Goal: Task Accomplishment & Management: Manage account settings

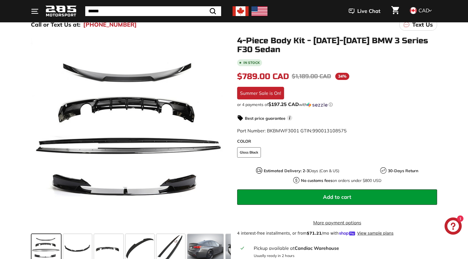
scroll to position [60, 0]
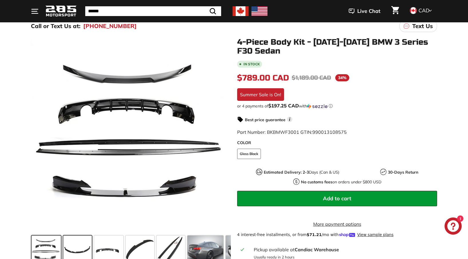
click at [75, 248] on span at bounding box center [77, 249] width 29 height 29
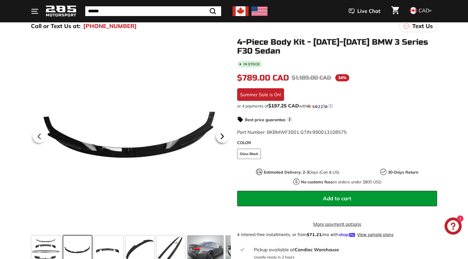
click at [221, 136] on icon at bounding box center [222, 136] width 2 height 5
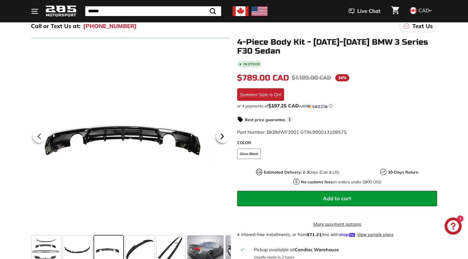
click at [221, 136] on icon at bounding box center [222, 136] width 2 height 5
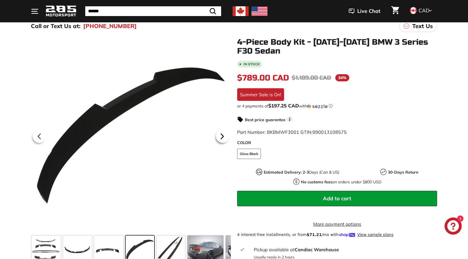
click at [221, 136] on icon at bounding box center [222, 136] width 2 height 5
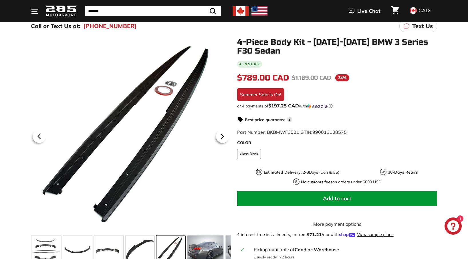
click at [221, 136] on icon at bounding box center [222, 136] width 2 height 5
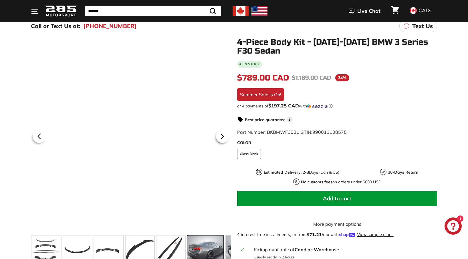
scroll to position [0, 74]
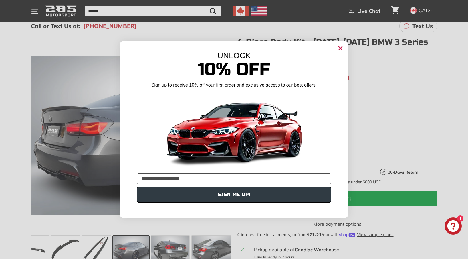
type input "**********"
click at [246, 197] on button "SIGN ME UP!" at bounding box center [234, 194] width 195 height 16
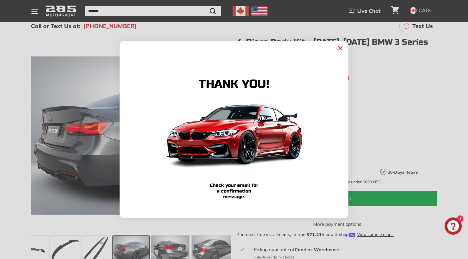
click at [341, 48] on icon "Close dialog" at bounding box center [341, 48] width 4 height 4
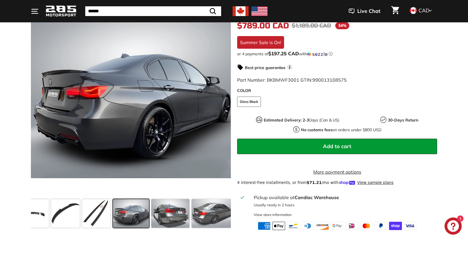
scroll to position [110, 0]
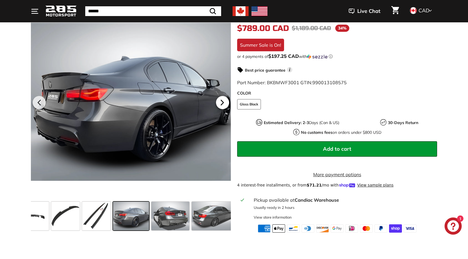
click at [223, 101] on icon at bounding box center [222, 102] width 13 height 13
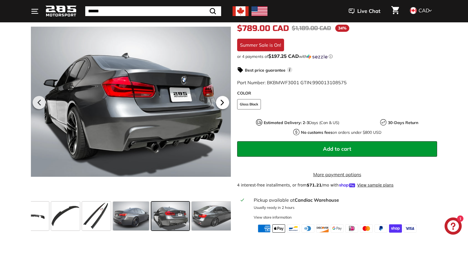
click at [223, 101] on icon at bounding box center [222, 102] width 13 height 13
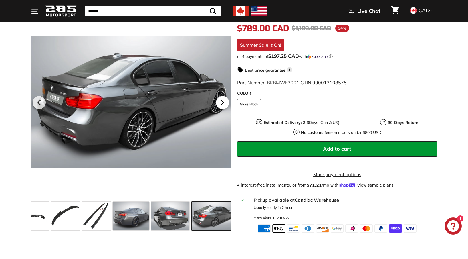
scroll to position [0, 156]
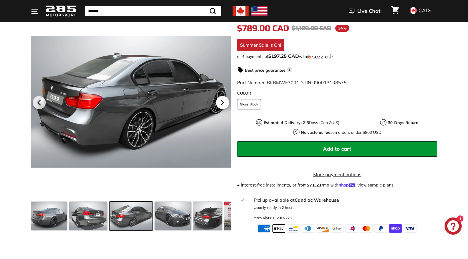
click at [223, 101] on icon at bounding box center [222, 102] width 13 height 13
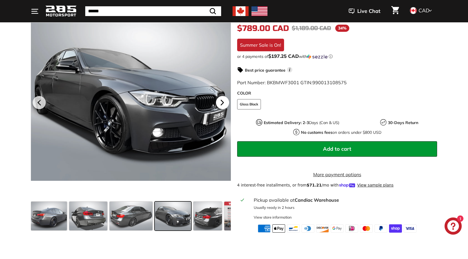
click at [223, 101] on icon at bounding box center [222, 102] width 13 height 13
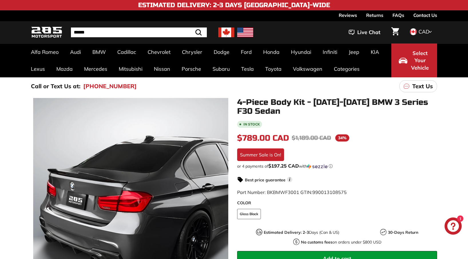
scroll to position [0, 0]
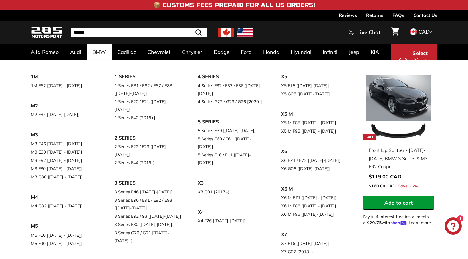
click at [149, 220] on link "3 Series F30 [[DATE]-[DATE]]" at bounding box center [148, 224] width 68 height 8
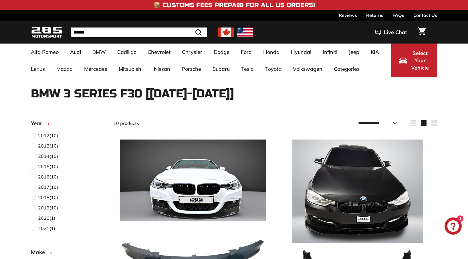
select select "**********"
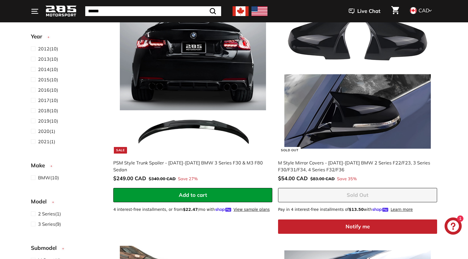
scroll to position [354, 0]
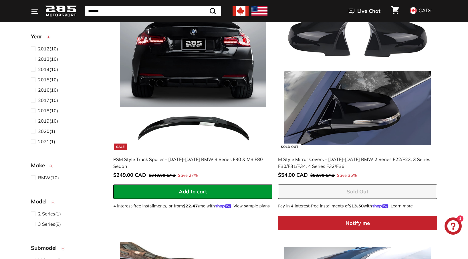
click at [342, 220] on button "Notify me" at bounding box center [357, 223] width 159 height 14
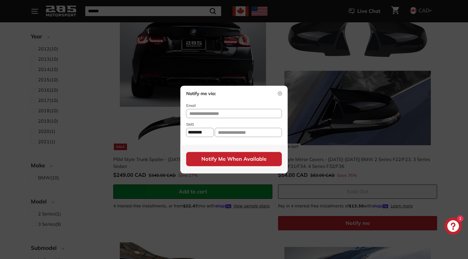
select select "**"
click at [280, 94] on img at bounding box center [280, 93] width 4 height 4
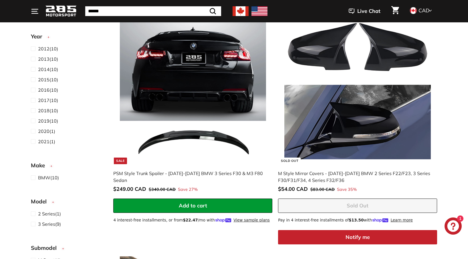
scroll to position [348, 0]
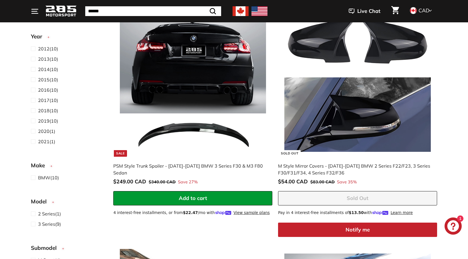
click at [325, 226] on button "Notify me" at bounding box center [357, 229] width 159 height 14
select select "**"
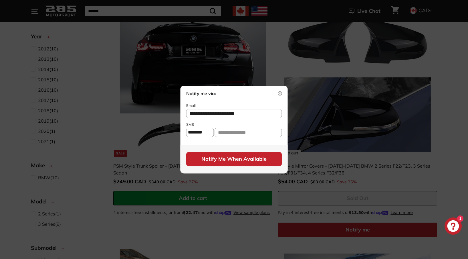
type input "**********"
click at [238, 133] on input "text" at bounding box center [248, 132] width 67 height 9
type input "**********"
click at [234, 162] on button "Notify Me When Available" at bounding box center [234, 159] width 96 height 14
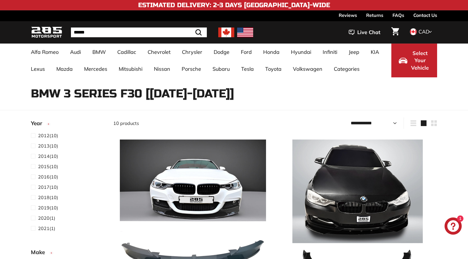
scroll to position [0, 0]
